Goal: Book appointment/travel/reservation

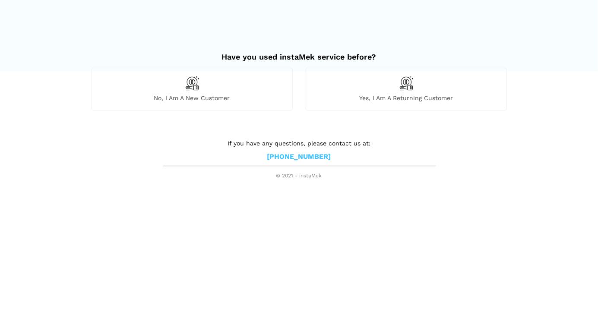
click at [245, 180] on html "Have you used instaMek service before? No, I am a new customer Yes, I am a retu…" at bounding box center [299, 90] width 598 height 180
click at [370, 106] on div "Yes, I am a returning customer" at bounding box center [406, 89] width 201 height 42
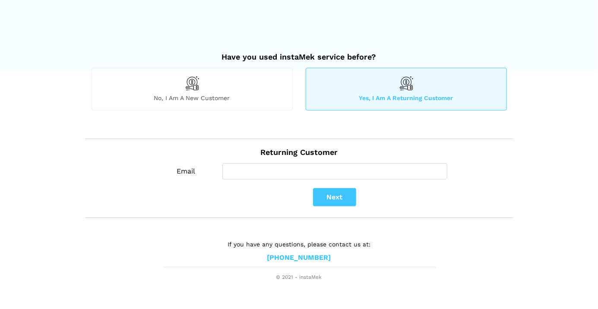
click at [229, 91] on div "No, I am a new customer" at bounding box center [192, 89] width 201 height 42
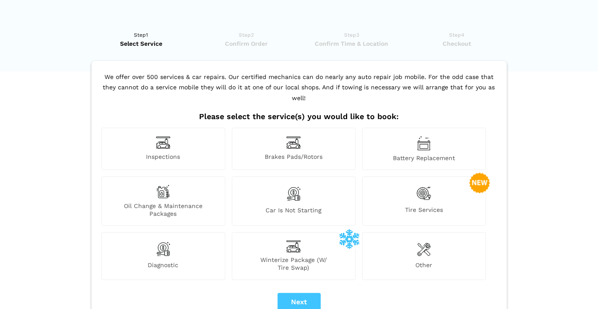
click at [168, 186] on img at bounding box center [163, 192] width 14 height 14
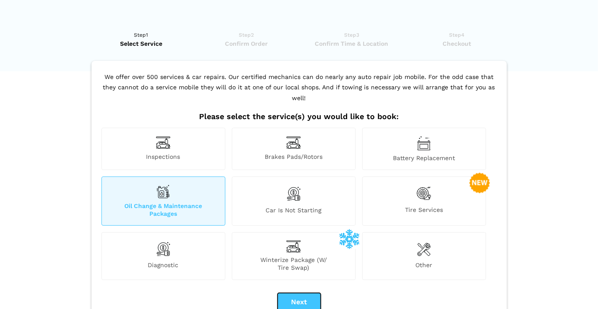
click at [302, 293] on button "Next" at bounding box center [299, 302] width 43 height 18
checkbox input "true"
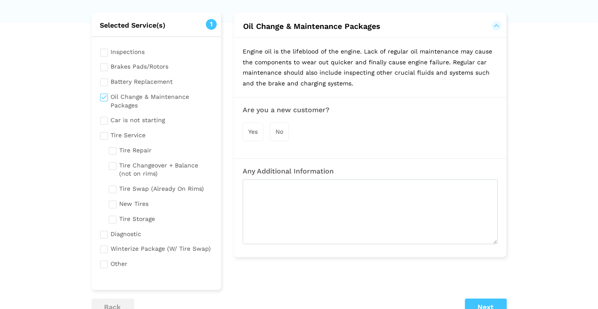
scroll to position [49, 0]
click at [104, 235] on input "checkbox" at bounding box center [156, 232] width 113 height 11
checkbox input "true"
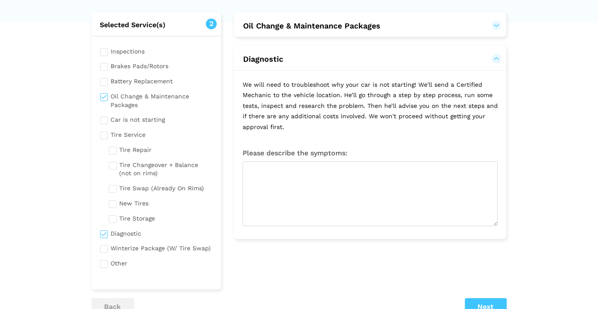
click at [104, 96] on input "checkbox" at bounding box center [156, 99] width 113 height 19
checkbox input "false"
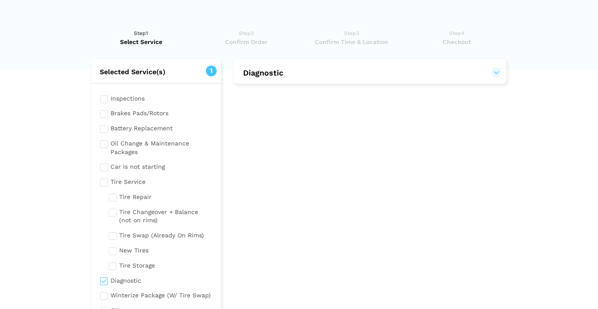
scroll to position [0, 0]
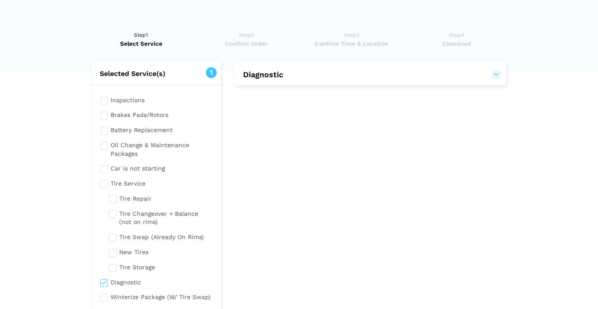
click at [495, 78] on button "Diagnostic" at bounding box center [370, 74] width 255 height 10
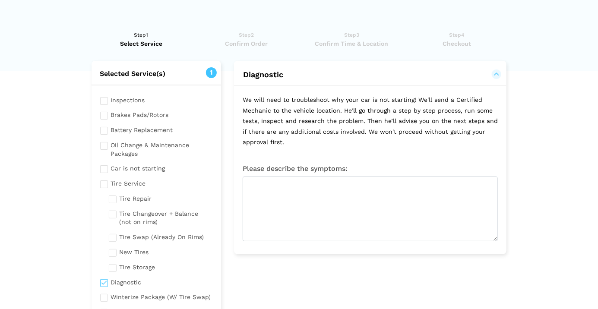
click at [498, 73] on button "Diagnostic" at bounding box center [370, 74] width 255 height 10
